Goal: Task Accomplishment & Management: Manage account settings

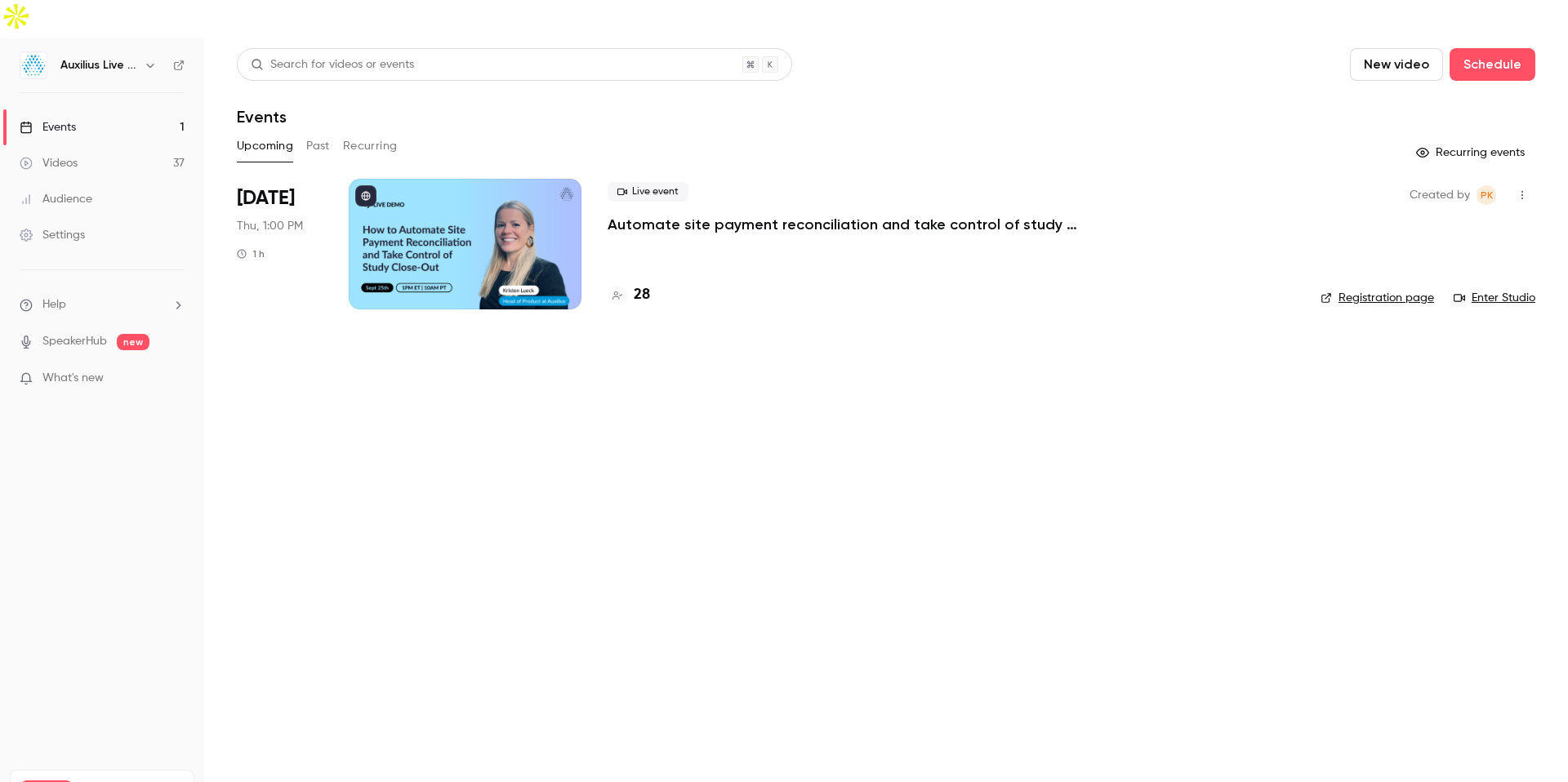
click at [423, 218] on div at bounding box center [465, 244] width 233 height 131
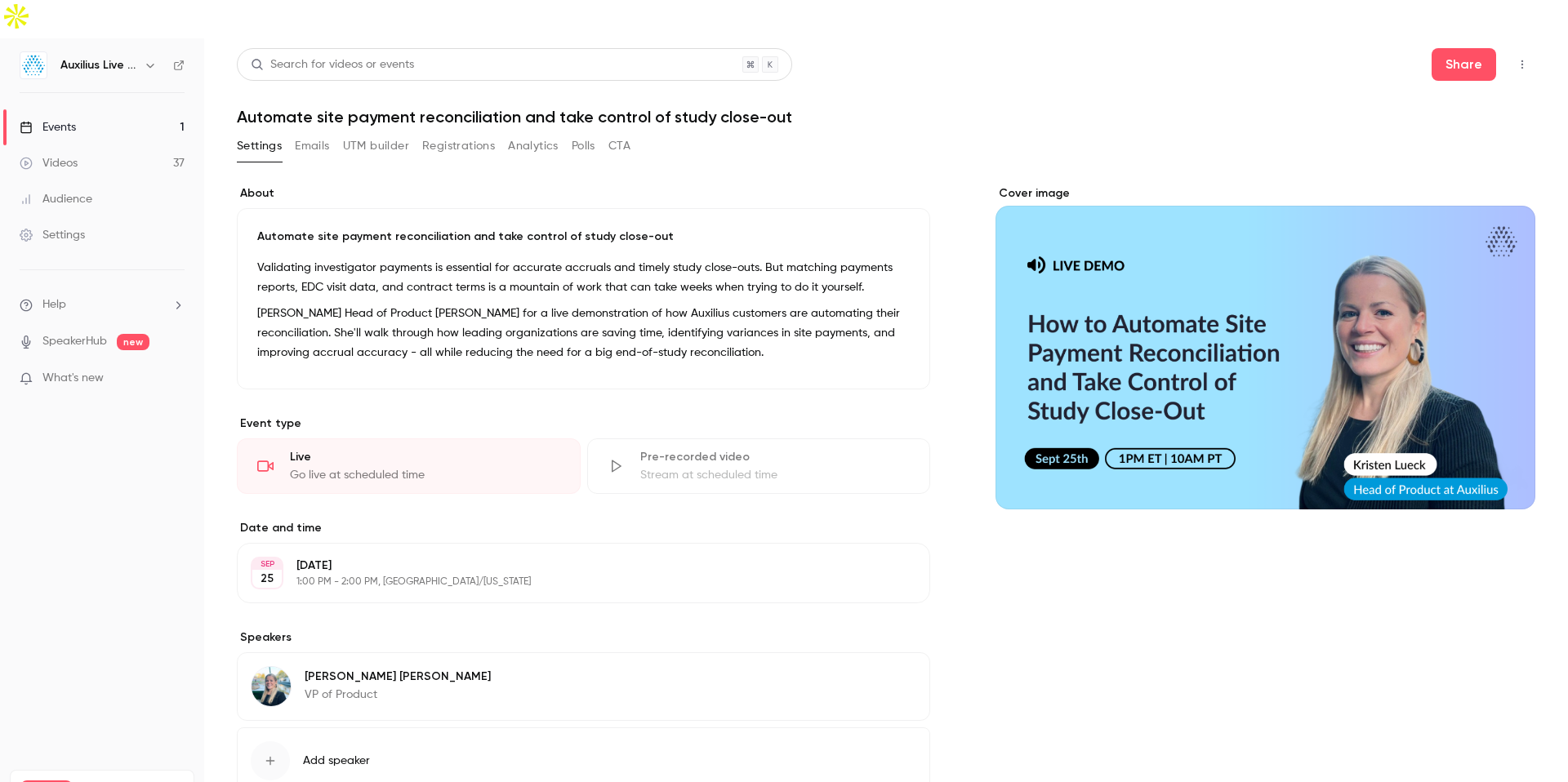
click at [467, 133] on button "Registrations" at bounding box center [459, 146] width 73 height 26
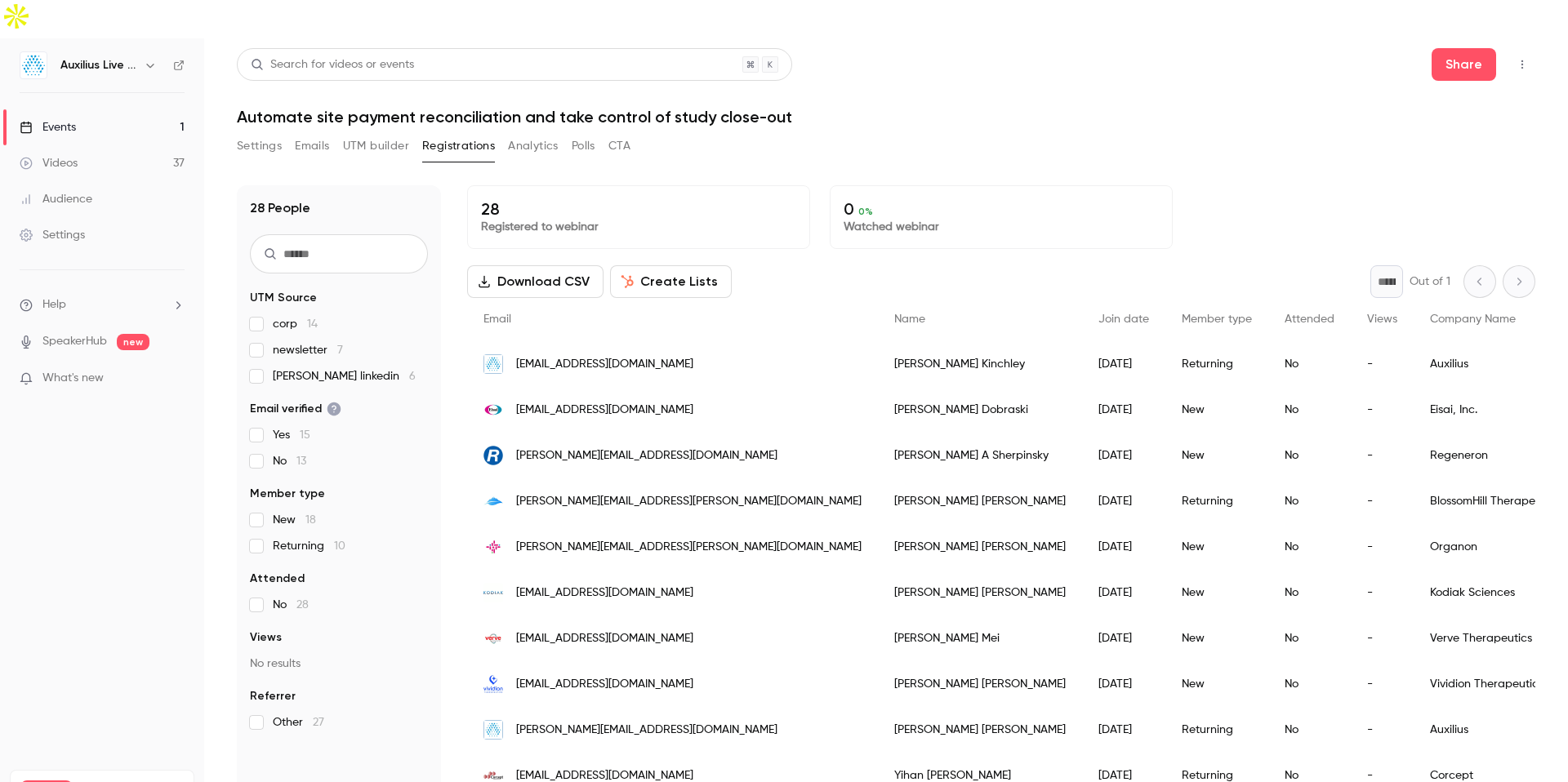
click at [619, 133] on button "CTA" at bounding box center [619, 146] width 22 height 26
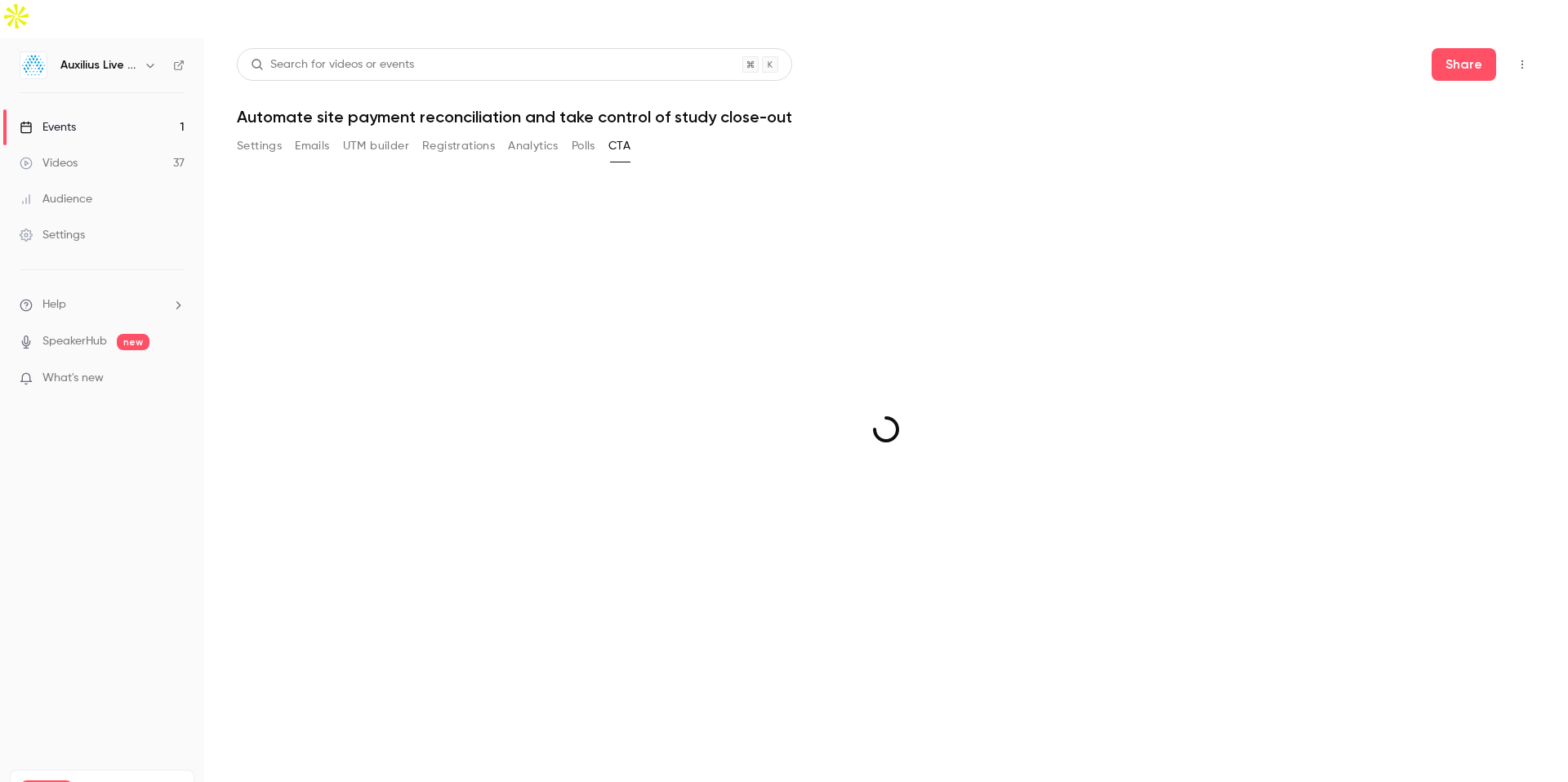
click at [465, 133] on button "Registrations" at bounding box center [459, 146] width 73 height 26
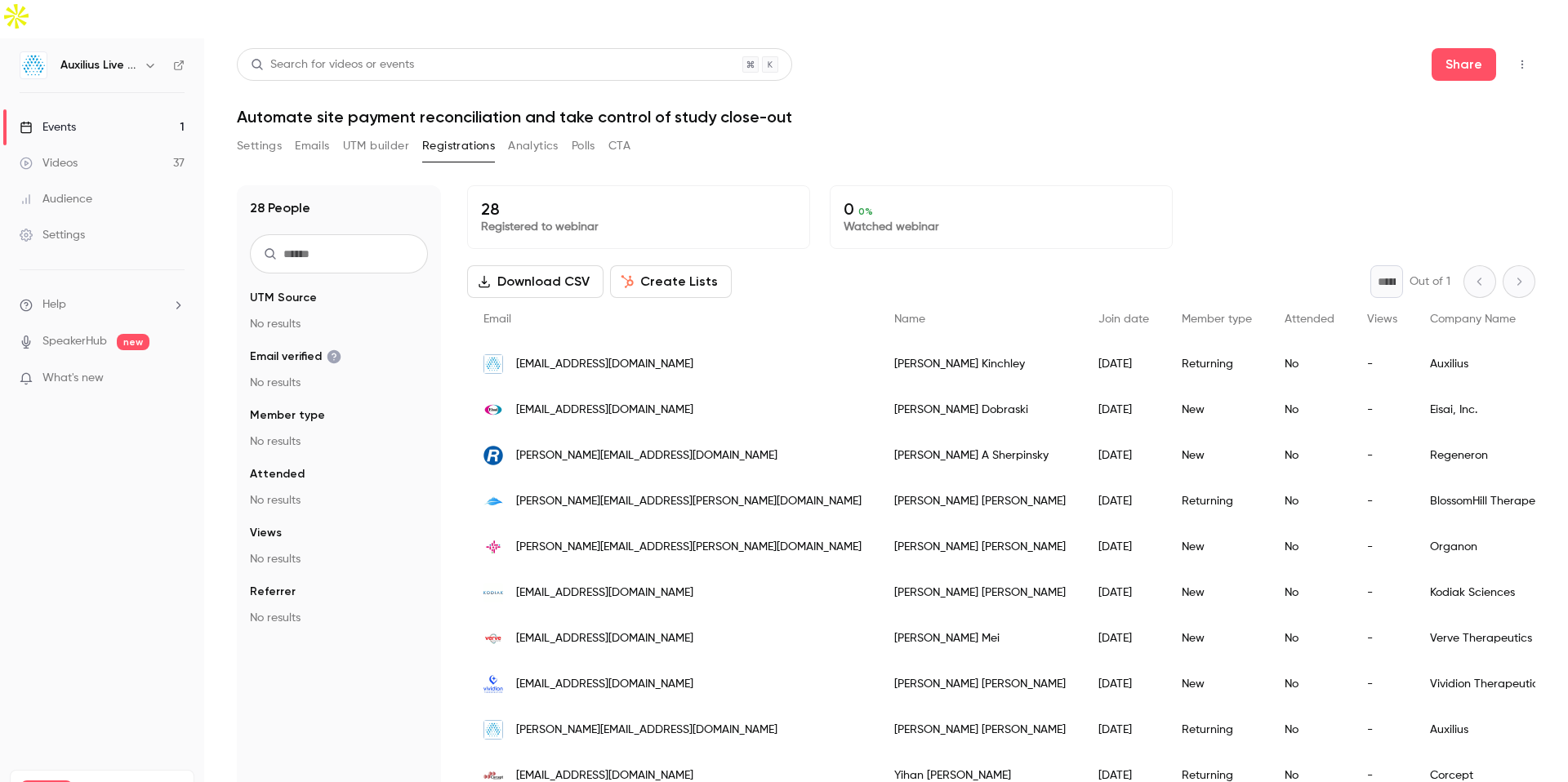
click at [465, 133] on button "Registrations" at bounding box center [459, 146] width 73 height 26
click at [396, 133] on button "UTM builder" at bounding box center [376, 146] width 66 height 26
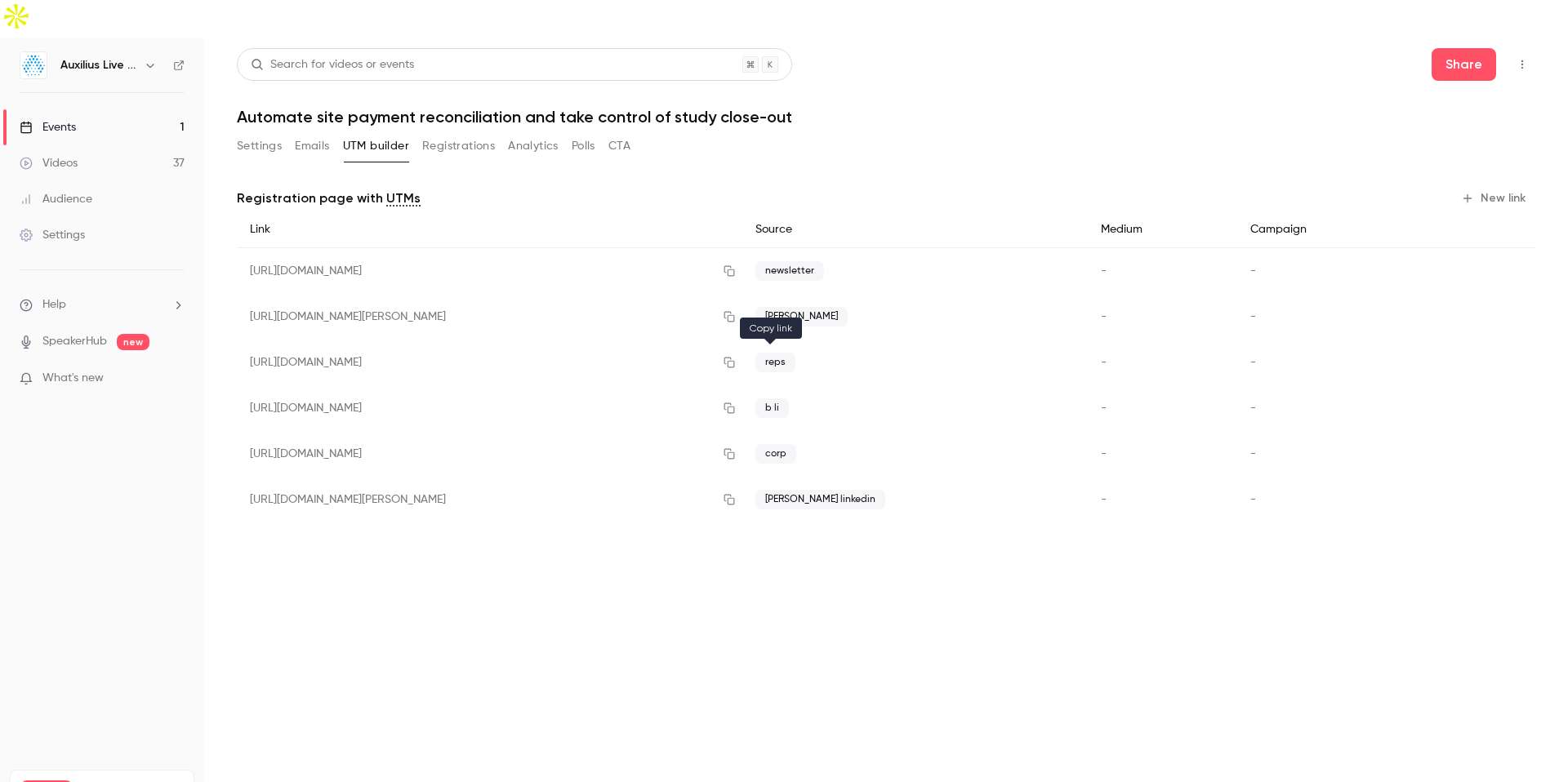
click at [736, 402] on icon "button" at bounding box center [729, 408] width 13 height 12
click at [65, 119] on div "Events" at bounding box center [48, 127] width 56 height 16
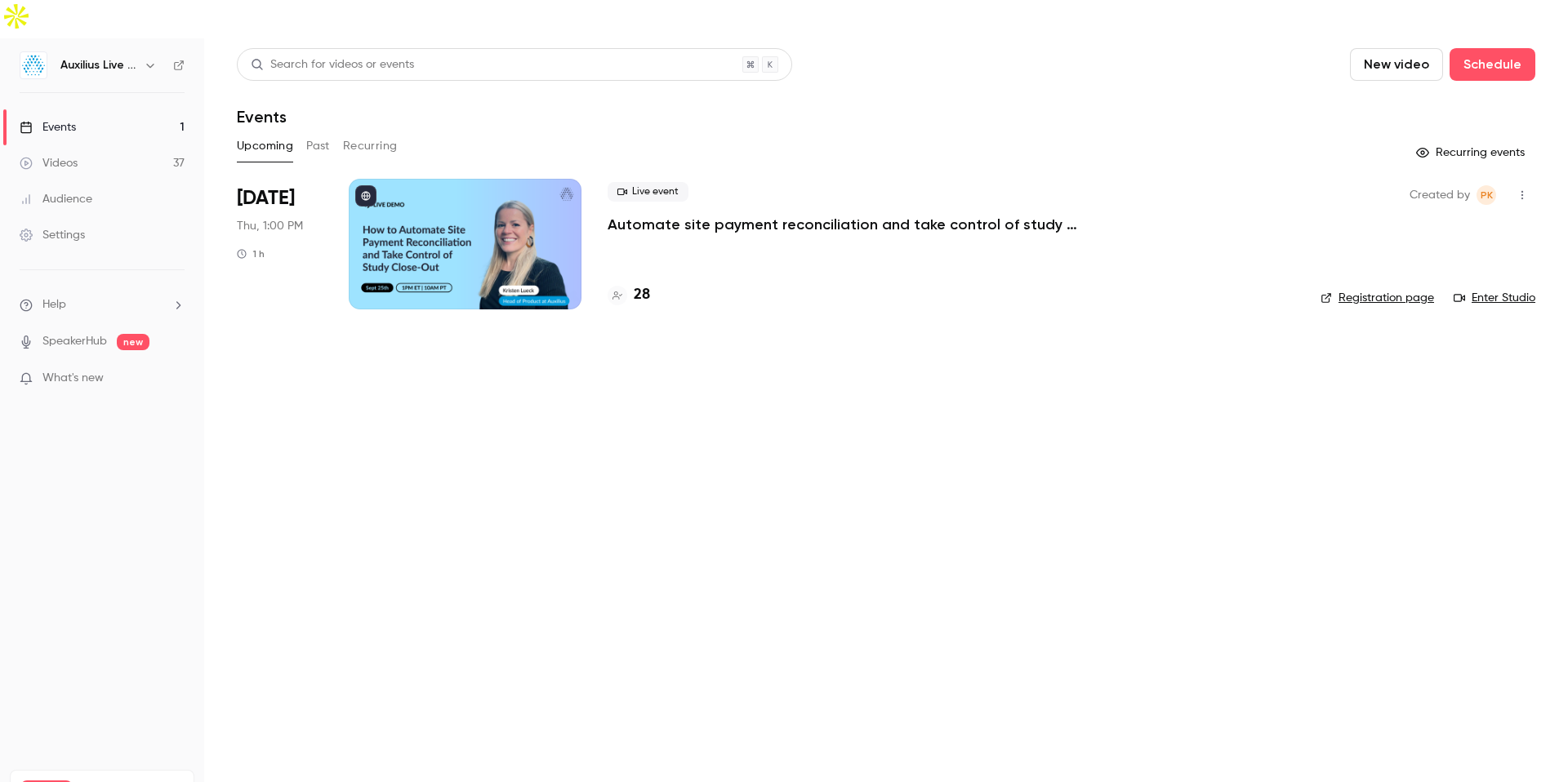
click at [601, 278] on li "[DATE] Thu, 1:00 PM 1 h Live event Automate site payment reconciliation and tak…" at bounding box center [886, 253] width 1298 height 150
click at [515, 208] on div at bounding box center [465, 244] width 233 height 131
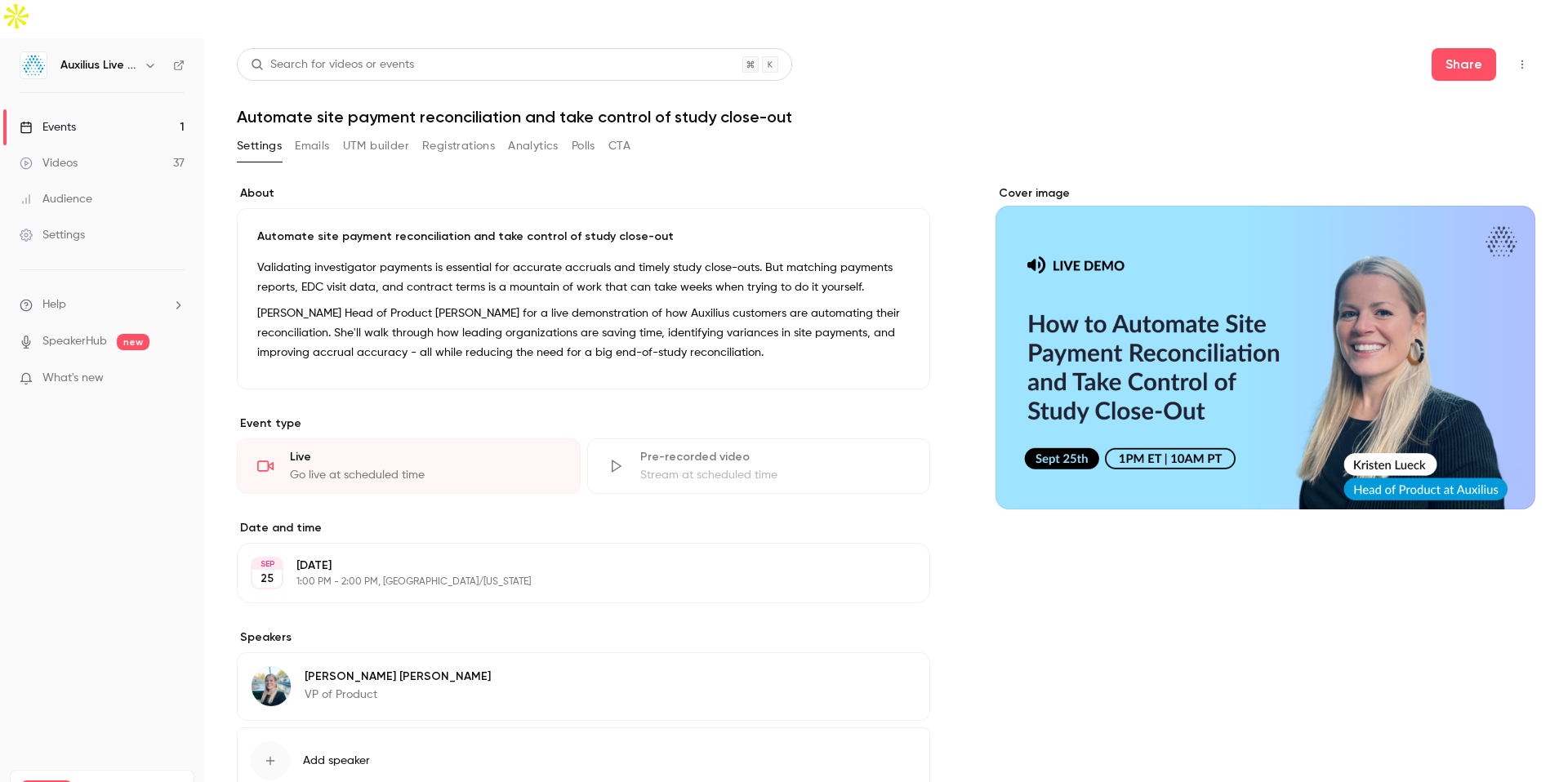
click at [465, 133] on button "Registrations" at bounding box center [459, 146] width 73 height 26
